Goal: Task Accomplishment & Management: Complete application form

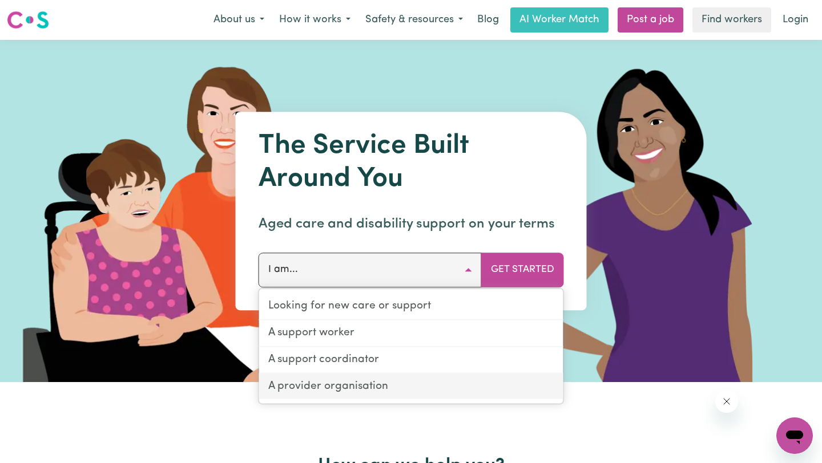
click at [385, 390] on link "A provider organisation" at bounding box center [411, 387] width 304 height 26
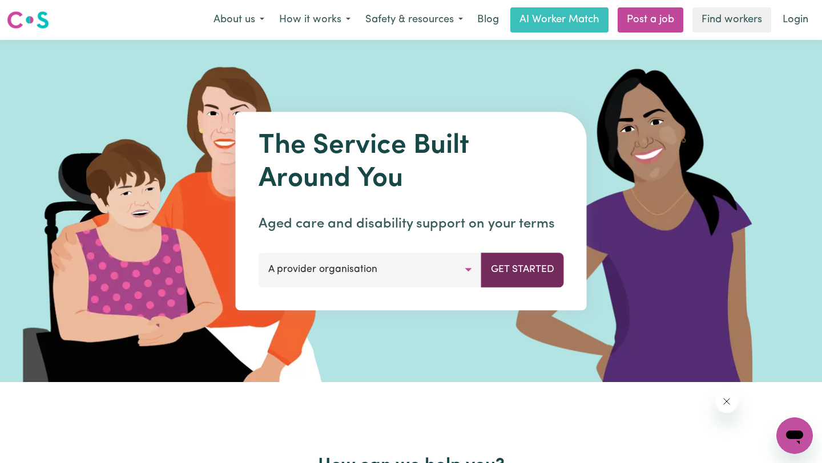
click at [528, 272] on button "Get Started" at bounding box center [522, 270] width 83 height 34
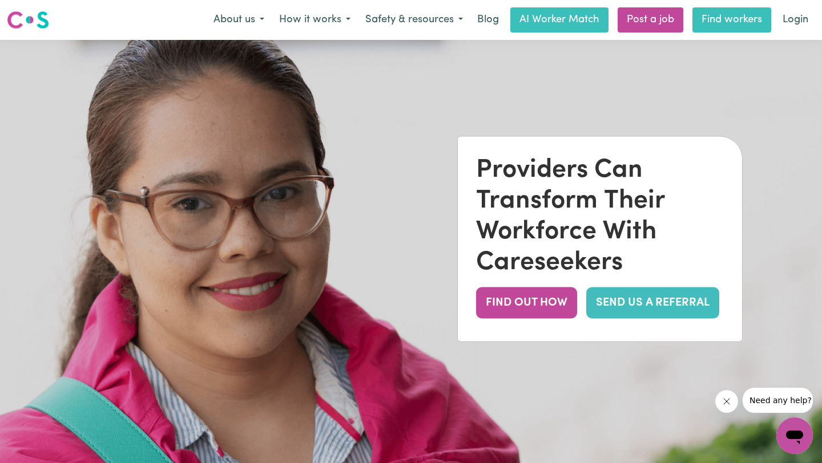
click at [732, 14] on link "Find workers" at bounding box center [731, 19] width 79 height 25
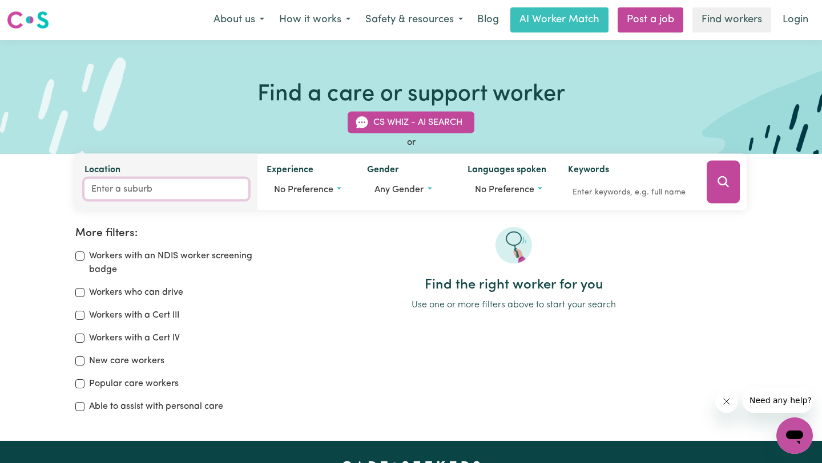
click at [224, 180] on input "Location" at bounding box center [166, 189] width 164 height 21
type input "Cra"
type input "CraBBES CREEK, New South Wales, 2483"
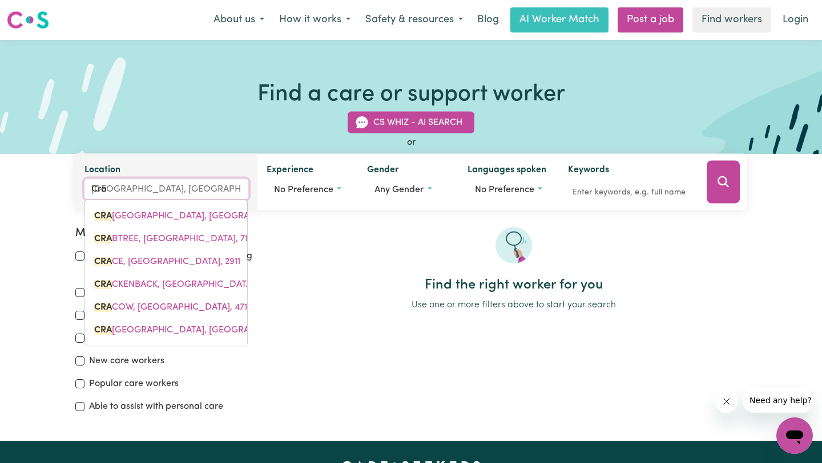
type input "Crai"
type input "CraiGBURN FARM, South Australia, 5051"
type input "Craig"
type input "CraigBURN FARM, South Australia, 5051"
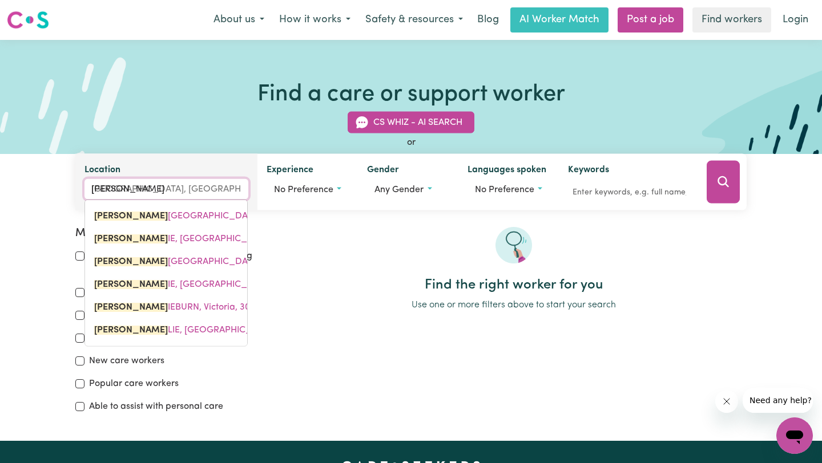
type input "Craigi"
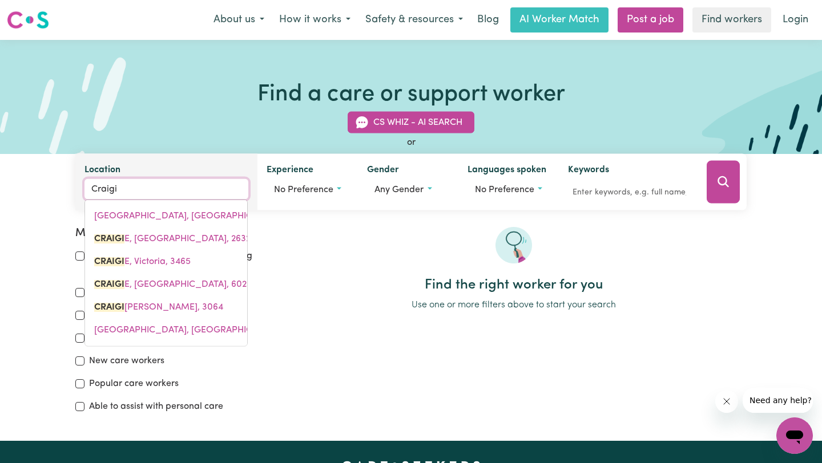
type input "CraigiE, New South Wales, 2632"
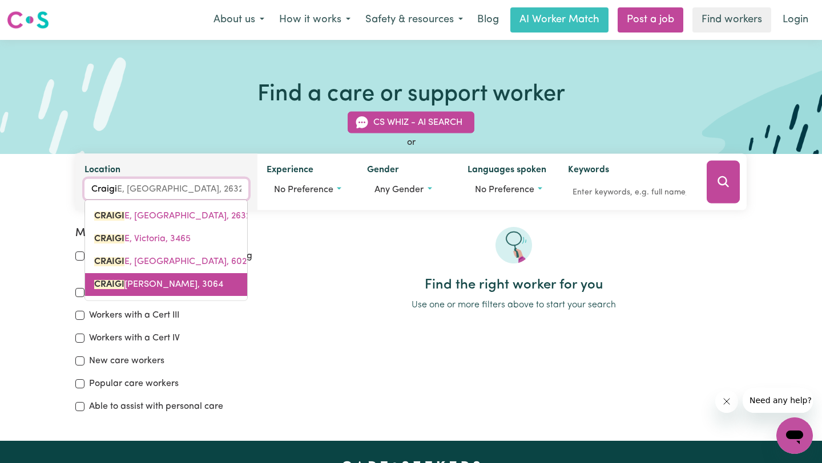
click at [196, 284] on span "CRAIGI EBURN, Victoria, 3064" at bounding box center [158, 284] width 129 height 9
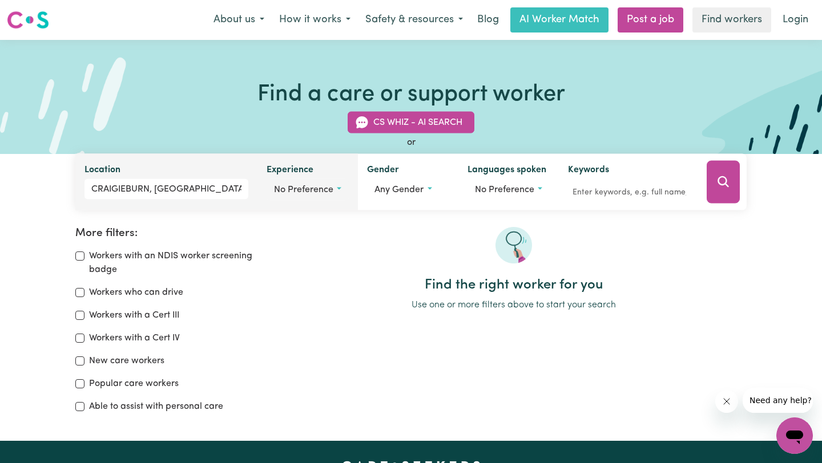
click at [342, 184] on button "No preference" at bounding box center [308, 190] width 82 height 22
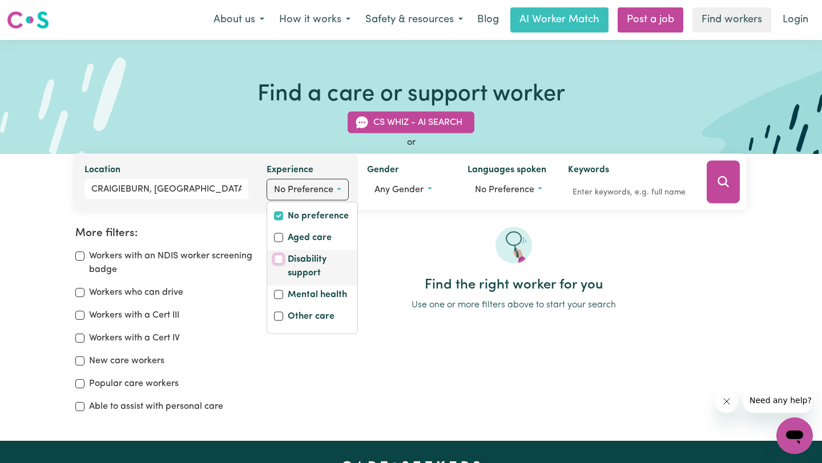
click at [278, 257] on input "Disability support" at bounding box center [278, 259] width 9 height 9
checkbox input "true"
checkbox input "false"
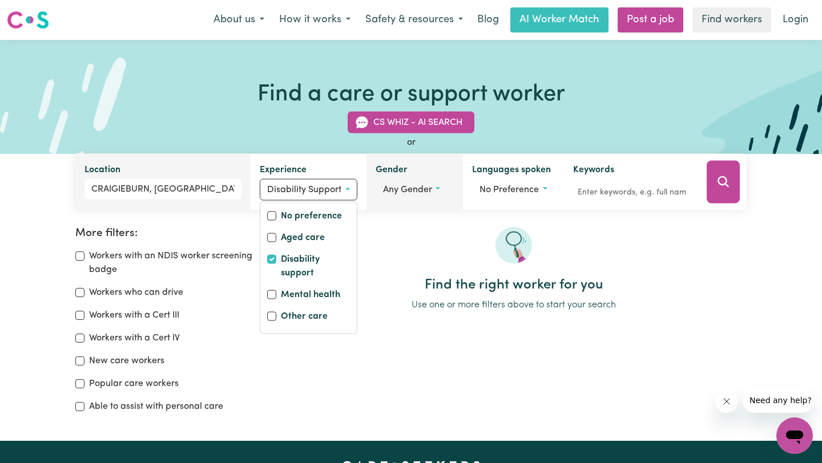
click at [439, 188] on button "Any gender" at bounding box center [415, 190] width 79 height 22
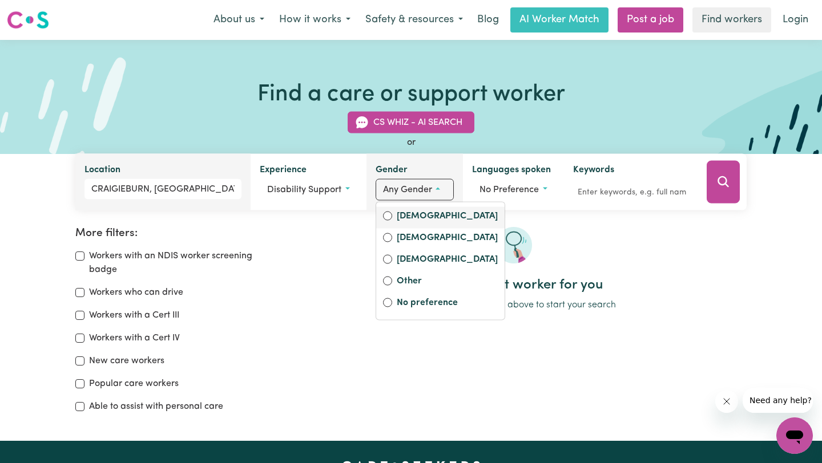
click at [430, 218] on label "Female" at bounding box center [447, 217] width 101 height 16
click at [392, 218] on input "Female" at bounding box center [387, 216] width 9 height 9
radio input "true"
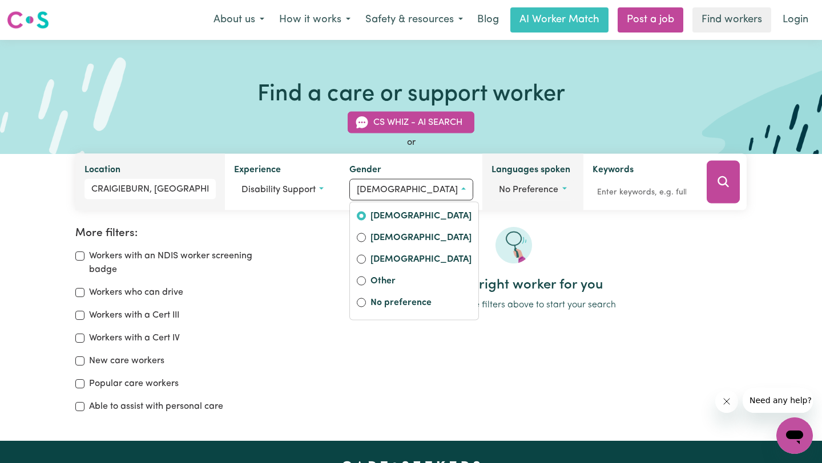
click at [547, 190] on button "No preference" at bounding box center [532, 190] width 82 height 22
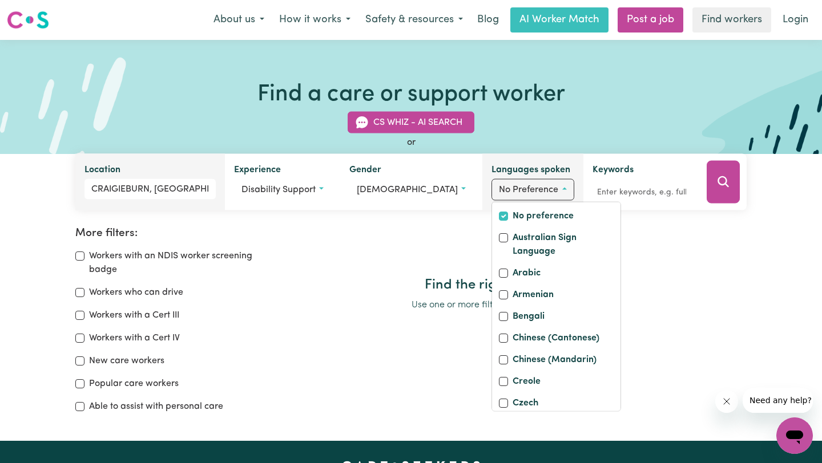
click at [547, 190] on button "No preference" at bounding box center [532, 190] width 82 height 22
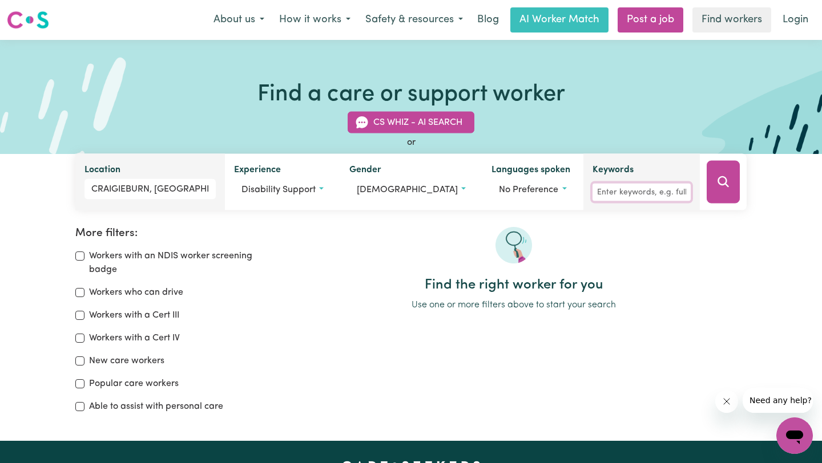
click at [632, 194] on input "Keywords" at bounding box center [641, 193] width 98 height 18
type input "Registered Nurse"
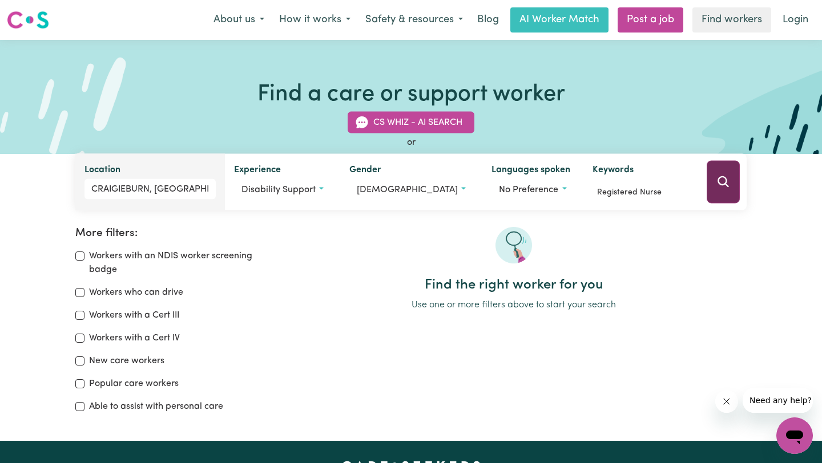
click at [719, 184] on icon "Search" at bounding box center [723, 182] width 14 height 14
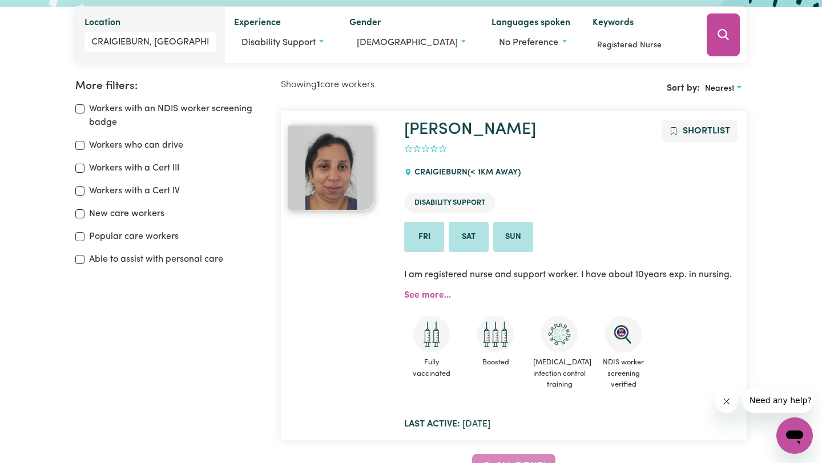
scroll to position [146, 0]
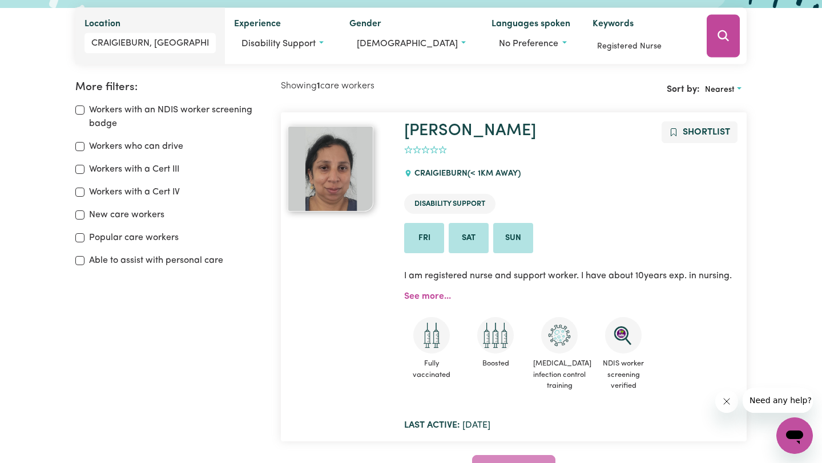
click at [341, 180] on img at bounding box center [331, 169] width 86 height 86
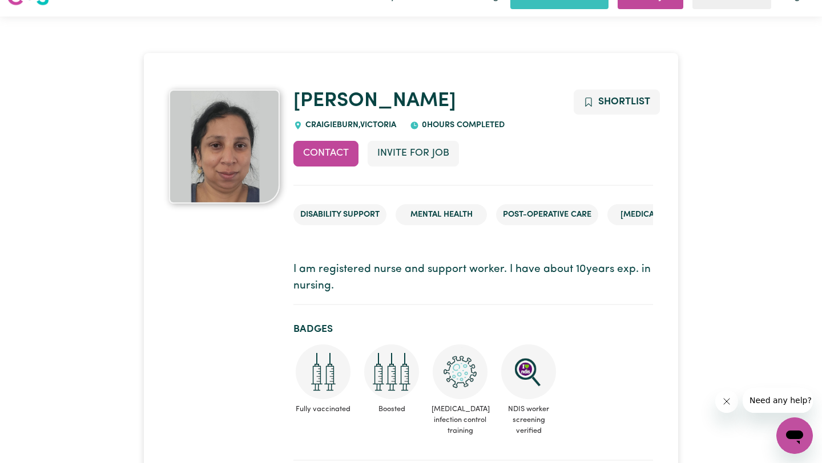
scroll to position [26, 0]
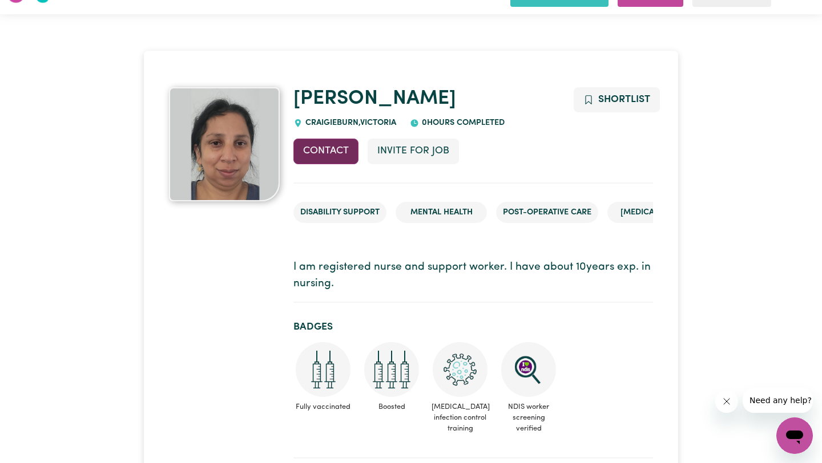
click at [341, 146] on button "Contact" at bounding box center [325, 151] width 65 height 25
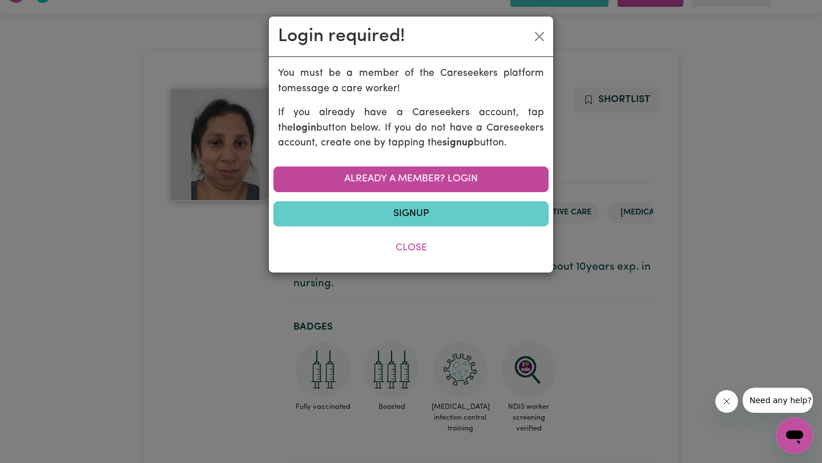
click at [374, 207] on link "Signup" at bounding box center [410, 213] width 275 height 25
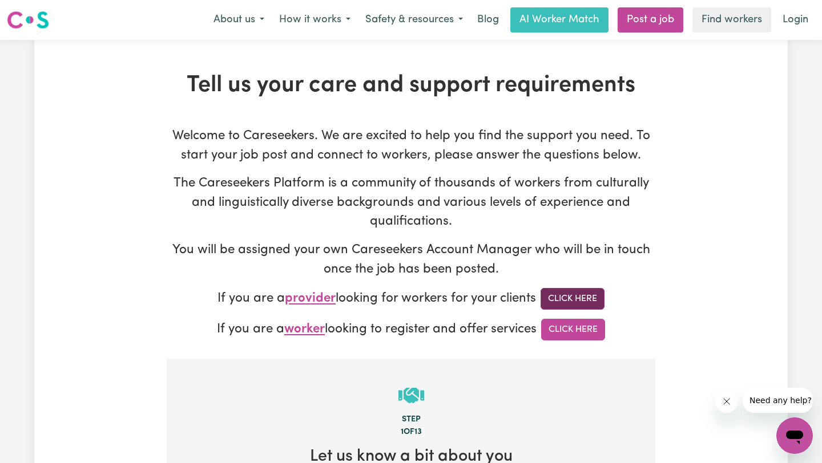
click at [571, 294] on link "Click Here" at bounding box center [572, 299] width 64 height 22
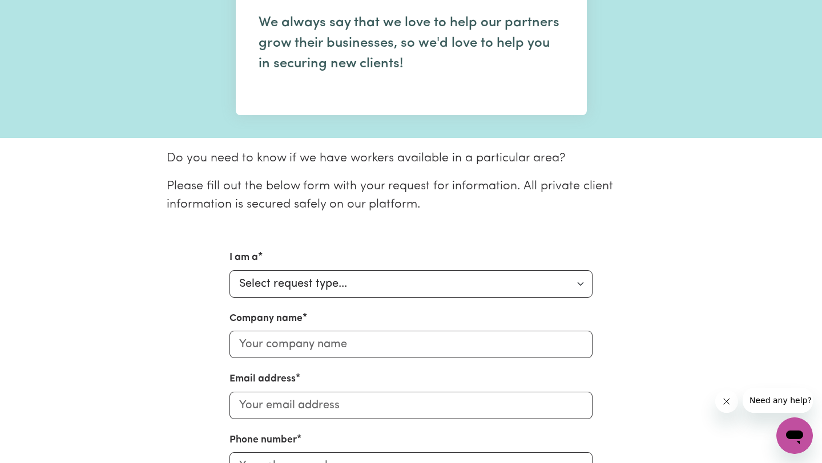
scroll to position [156, 0]
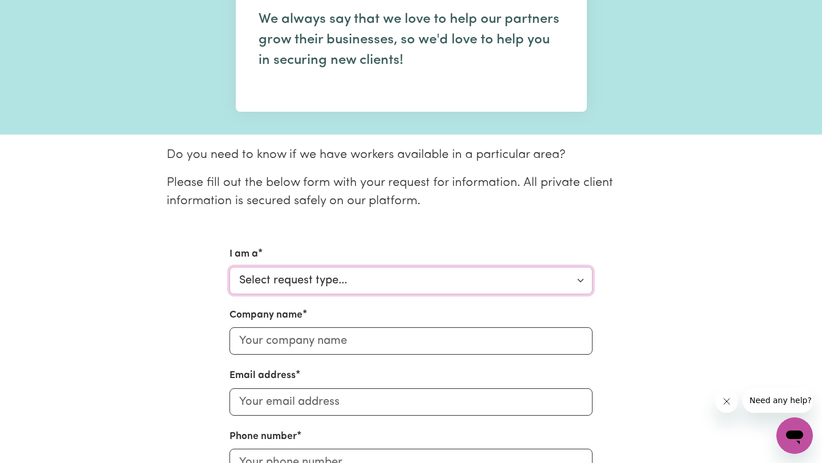
click at [490, 280] on select "Select request type... Individual looking for care and support for myself and m…" at bounding box center [410, 280] width 363 height 27
select select "Support Coordinator"
click at [374, 346] on input "Company name" at bounding box center [410, 341] width 363 height 27
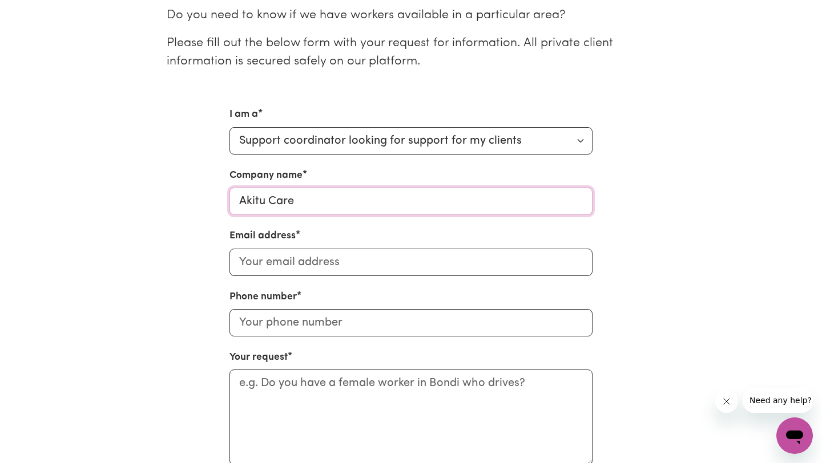
scroll to position [306, 0]
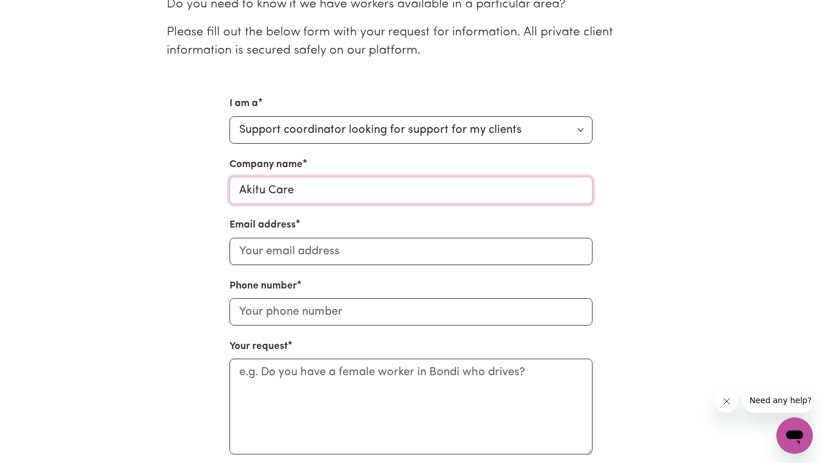
type input "Akitu Care"
click at [305, 244] on input "Email address" at bounding box center [410, 251] width 363 height 27
type input "info@akitucare.com.au"
click at [317, 313] on input "Phone number" at bounding box center [410, 311] width 363 height 27
type input "+61 480 042 335"
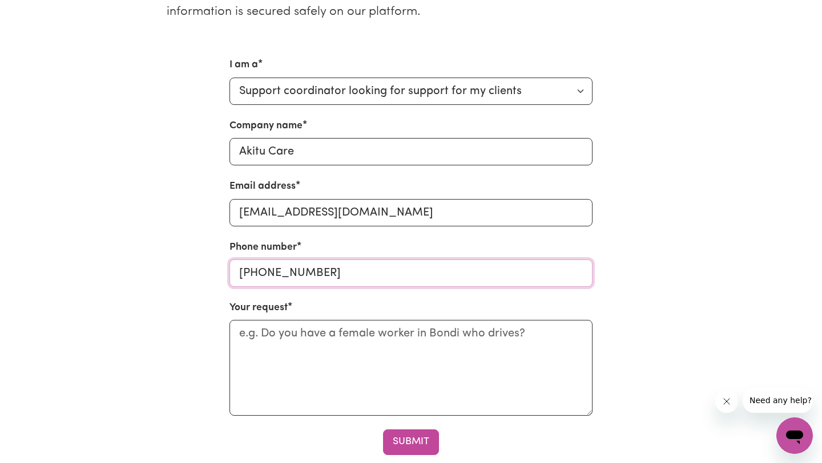
scroll to position [360, 0]
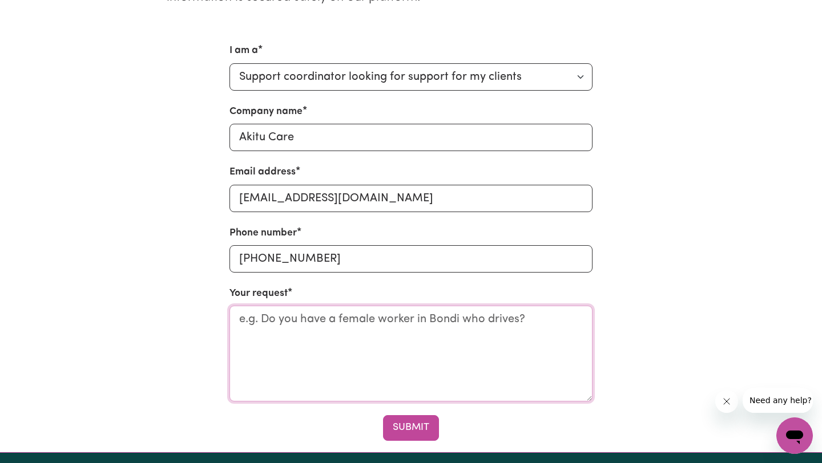
click at [284, 333] on textarea "Your request" at bounding box center [410, 354] width 363 height 96
type textarea "Registered Nurse with experience with NDIS clients"
click at [406, 422] on button "Submit" at bounding box center [411, 427] width 56 height 25
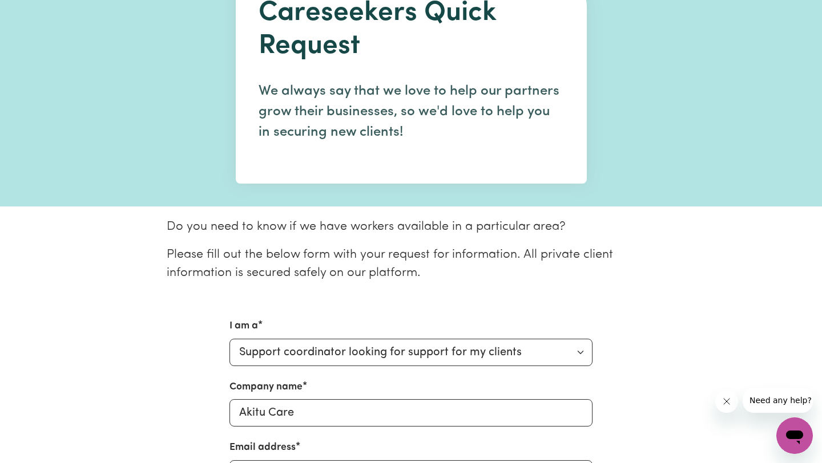
scroll to position [0, 0]
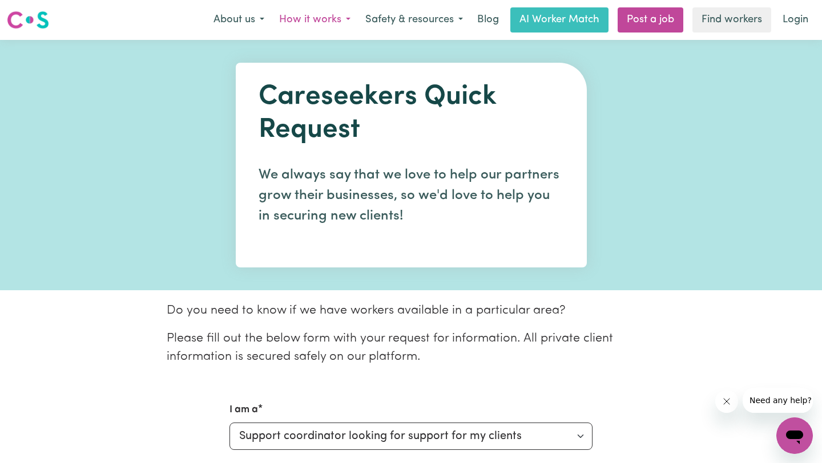
click at [337, 15] on button "How it works" at bounding box center [315, 20] width 86 height 24
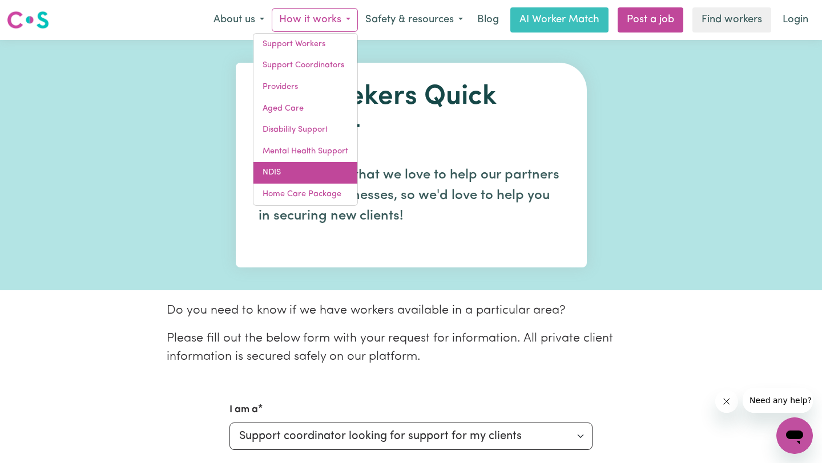
click at [320, 174] on link "NDIS" at bounding box center [305, 173] width 104 height 22
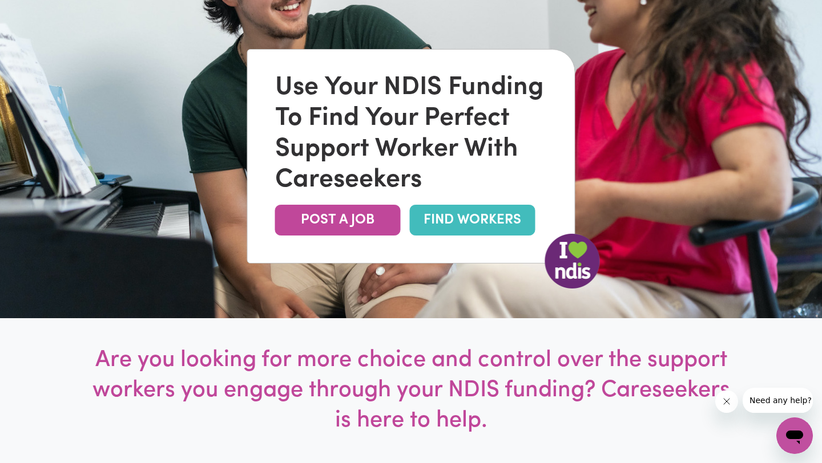
scroll to position [192, 0]
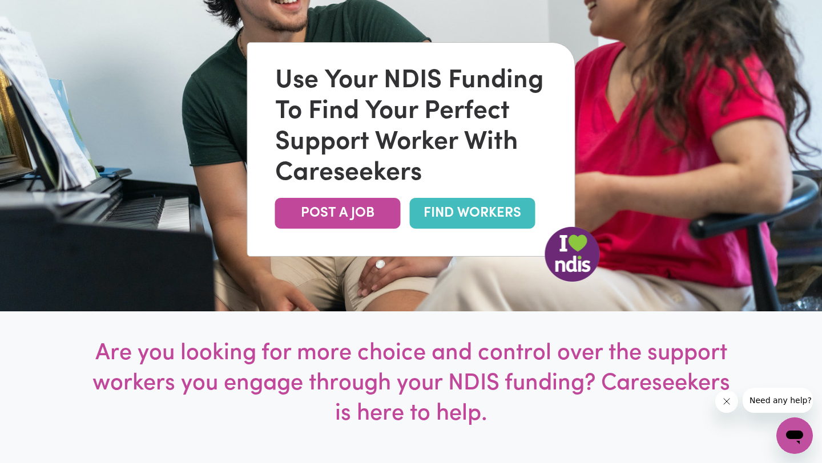
click at [470, 202] on link "FIND WORKERS" at bounding box center [473, 213] width 126 height 31
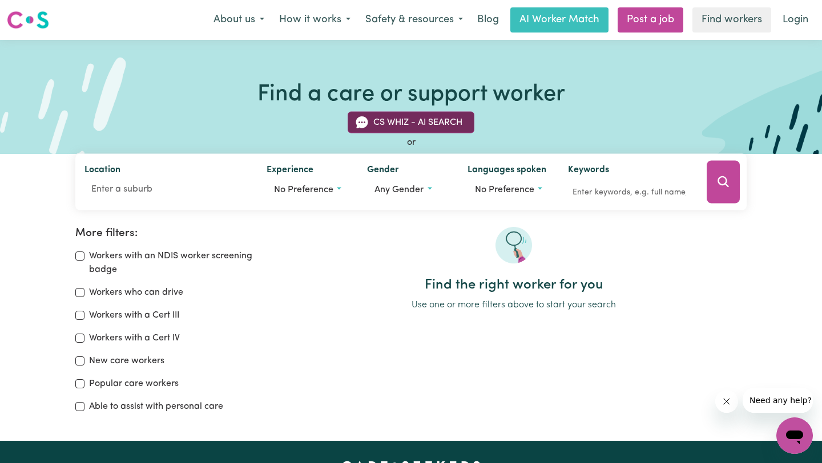
click at [402, 120] on button "CS Whiz - AI Search" at bounding box center [411, 123] width 127 height 22
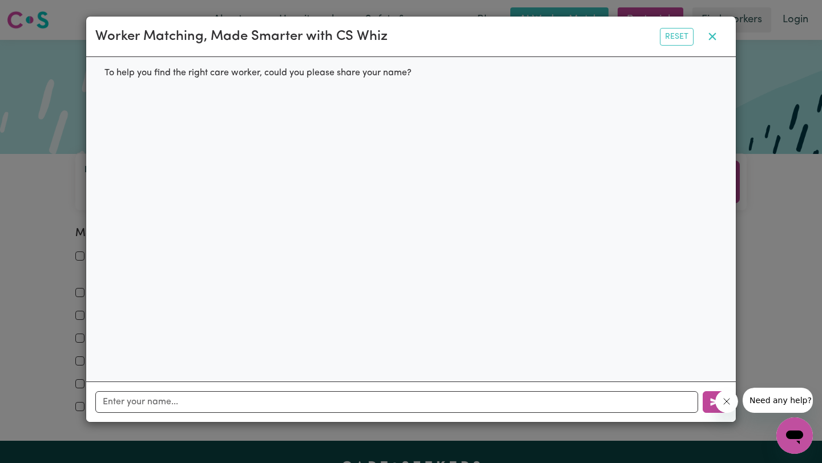
click at [711, 38] on icon "button" at bounding box center [712, 36] width 7 height 7
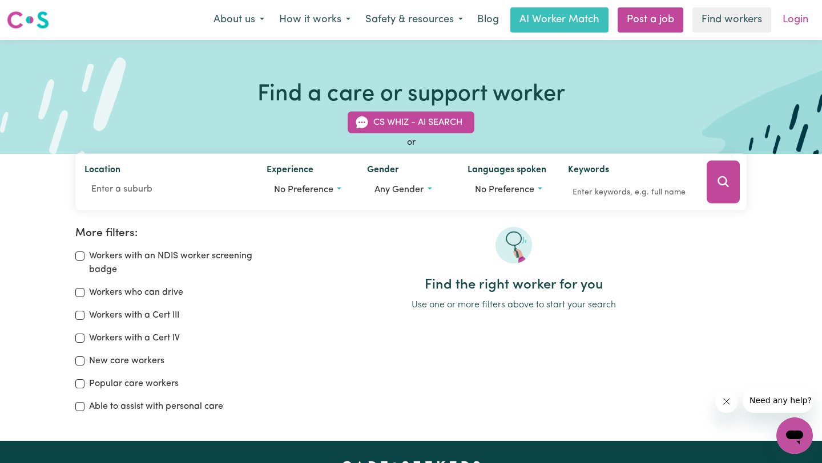
click at [803, 22] on link "Login" at bounding box center [795, 19] width 39 height 25
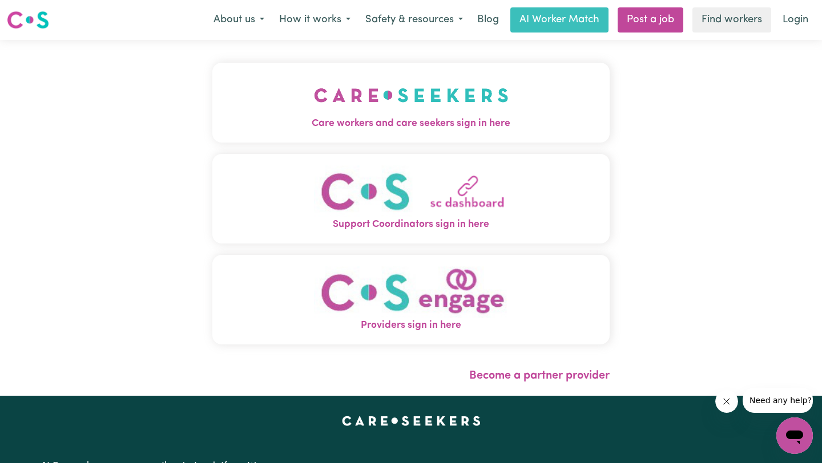
click at [429, 316] on img "Providers sign in here" at bounding box center [411, 293] width 195 height 52
